Goal: Navigation & Orientation: Understand site structure

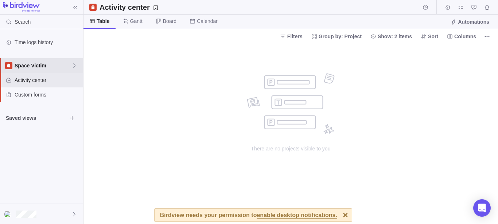
click at [52, 68] on span "Space Victim" at bounding box center [43, 65] width 57 height 7
click at [51, 83] on span "Space Victim" at bounding box center [46, 82] width 55 height 7
click at [58, 69] on div "Space Victim" at bounding box center [41, 65] width 83 height 15
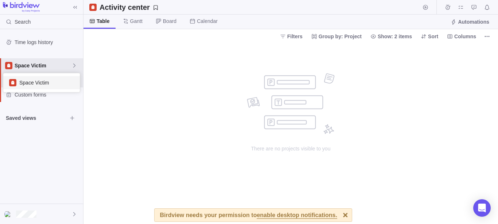
click at [121, 89] on body "Search Time logs history Space Victim Activity center Custom forms Saved views …" at bounding box center [249, 112] width 498 height 224
click at [73, 66] on icon at bounding box center [74, 66] width 6 height 6
click at [38, 82] on span "Space Victim" at bounding box center [46, 82] width 55 height 7
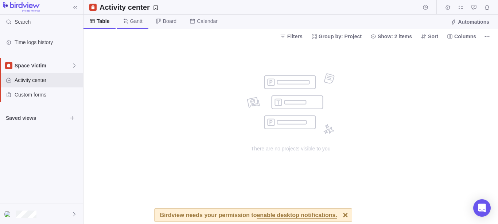
click at [134, 17] on span "Gantt" at bounding box center [132, 22] width 31 height 14
click at [171, 16] on span "Board" at bounding box center [166, 22] width 32 height 14
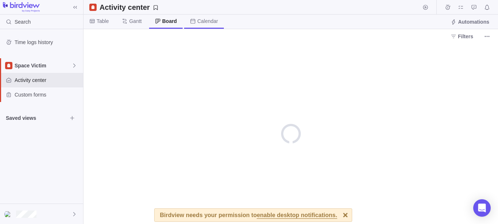
click at [204, 21] on span "Calendar" at bounding box center [207, 21] width 21 height 7
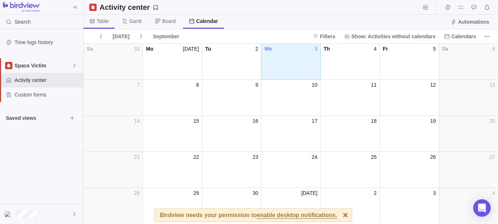
click at [97, 22] on span "Table" at bounding box center [103, 21] width 12 height 7
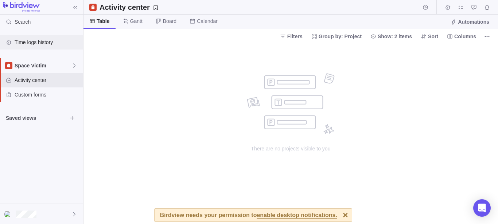
click at [54, 40] on span "Time logs history" at bounding box center [48, 42] width 66 height 7
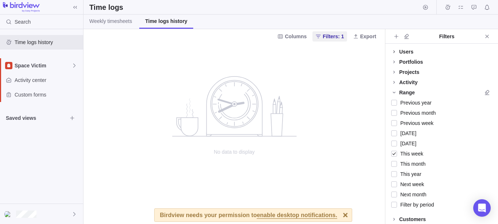
click at [397, 51] on span at bounding box center [394, 52] width 10 height 10
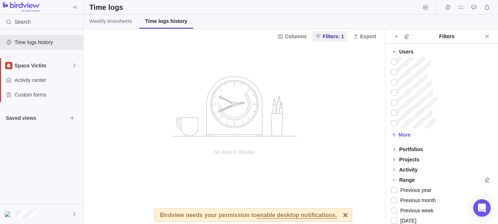
click at [397, 51] on span at bounding box center [394, 52] width 10 height 10
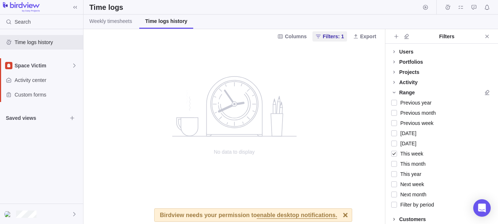
click at [399, 220] on span at bounding box center [394, 219] width 10 height 10
click at [489, 38] on icon "Close" at bounding box center [487, 37] width 6 height 6
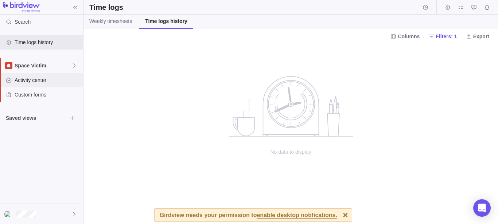
click at [51, 81] on span "Activity center" at bounding box center [48, 80] width 66 height 7
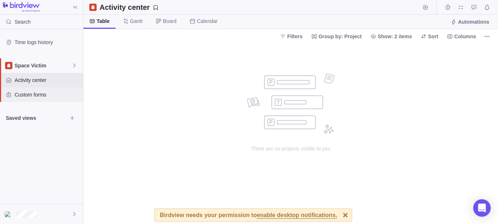
click at [48, 94] on span "Custom forms" at bounding box center [48, 94] width 66 height 7
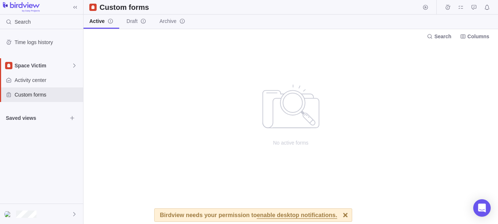
click at [84, 121] on div "No active forms" at bounding box center [291, 133] width 415 height 181
click at [79, 119] on div "Saved views" at bounding box center [41, 118] width 83 height 15
click at [74, 119] on icon "Browse views" at bounding box center [72, 118] width 6 height 6
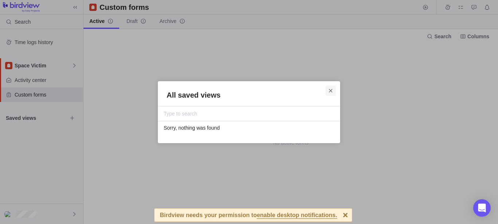
click at [335, 90] on span "Close" at bounding box center [331, 91] width 10 height 10
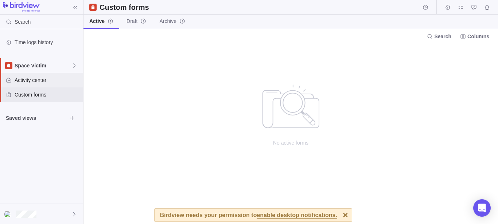
click at [26, 77] on span "Activity center" at bounding box center [48, 80] width 66 height 7
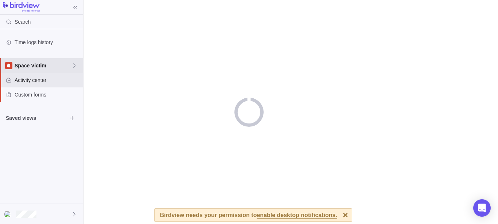
click at [37, 61] on div "Space Victim" at bounding box center [41, 65] width 83 height 15
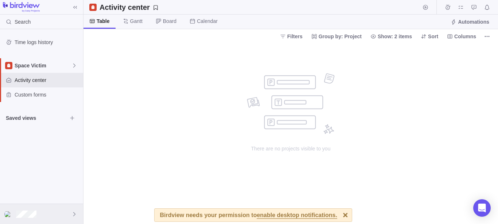
click at [47, 217] on div at bounding box center [41, 214] width 83 height 20
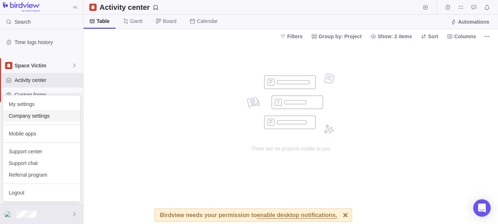
click at [40, 114] on span "Company settings" at bounding box center [42, 115] width 66 height 7
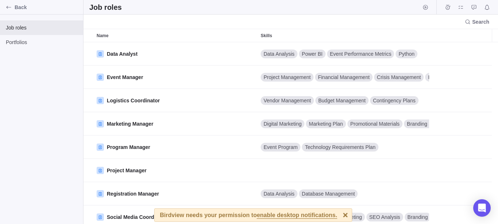
scroll to position [176, 408]
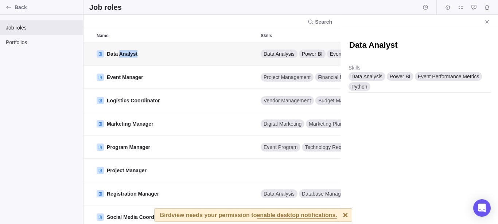
scroll to position [176, 251]
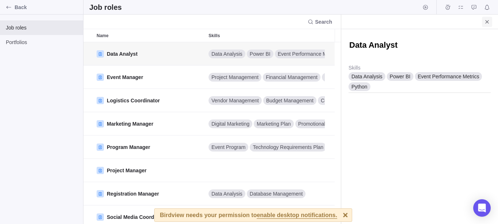
click at [488, 23] on icon "Close" at bounding box center [487, 22] width 6 height 6
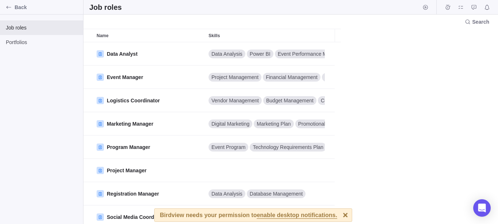
scroll to position [176, 408]
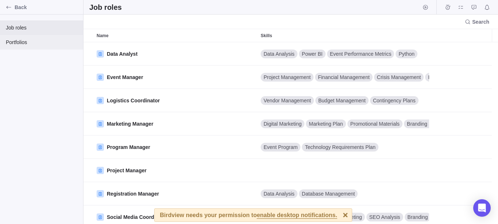
click at [57, 40] on span "Portfolios" at bounding box center [41, 42] width 71 height 7
